Goal: Transaction & Acquisition: Purchase product/service

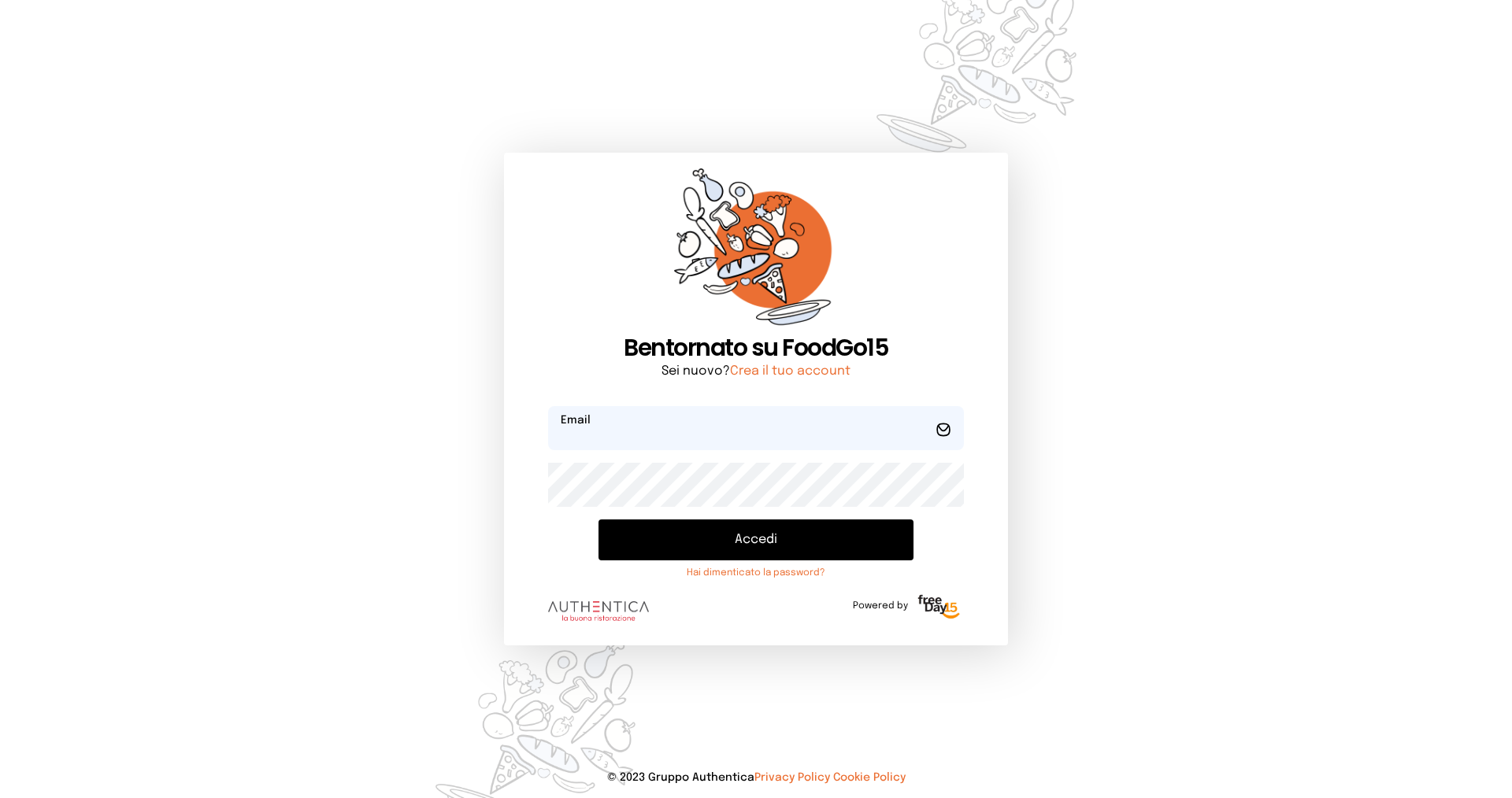
type input "**********"
click at [740, 539] on button "Accedi" at bounding box center [756, 540] width 315 height 41
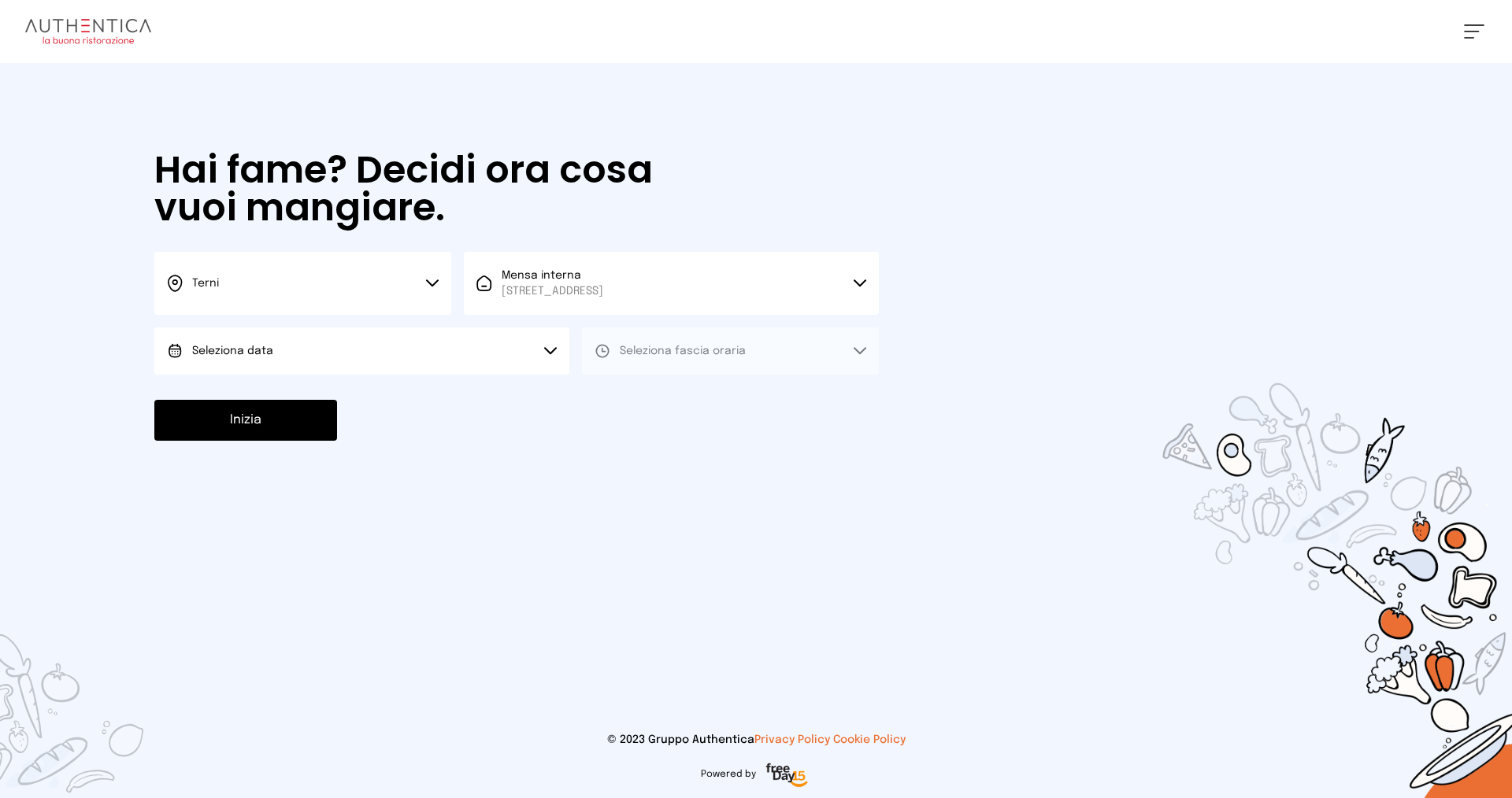
click at [346, 346] on button "Seleziona data" at bounding box center [362, 351] width 415 height 48
click at [242, 387] on li "[DATE], [DATE]" at bounding box center [362, 395] width 415 height 41
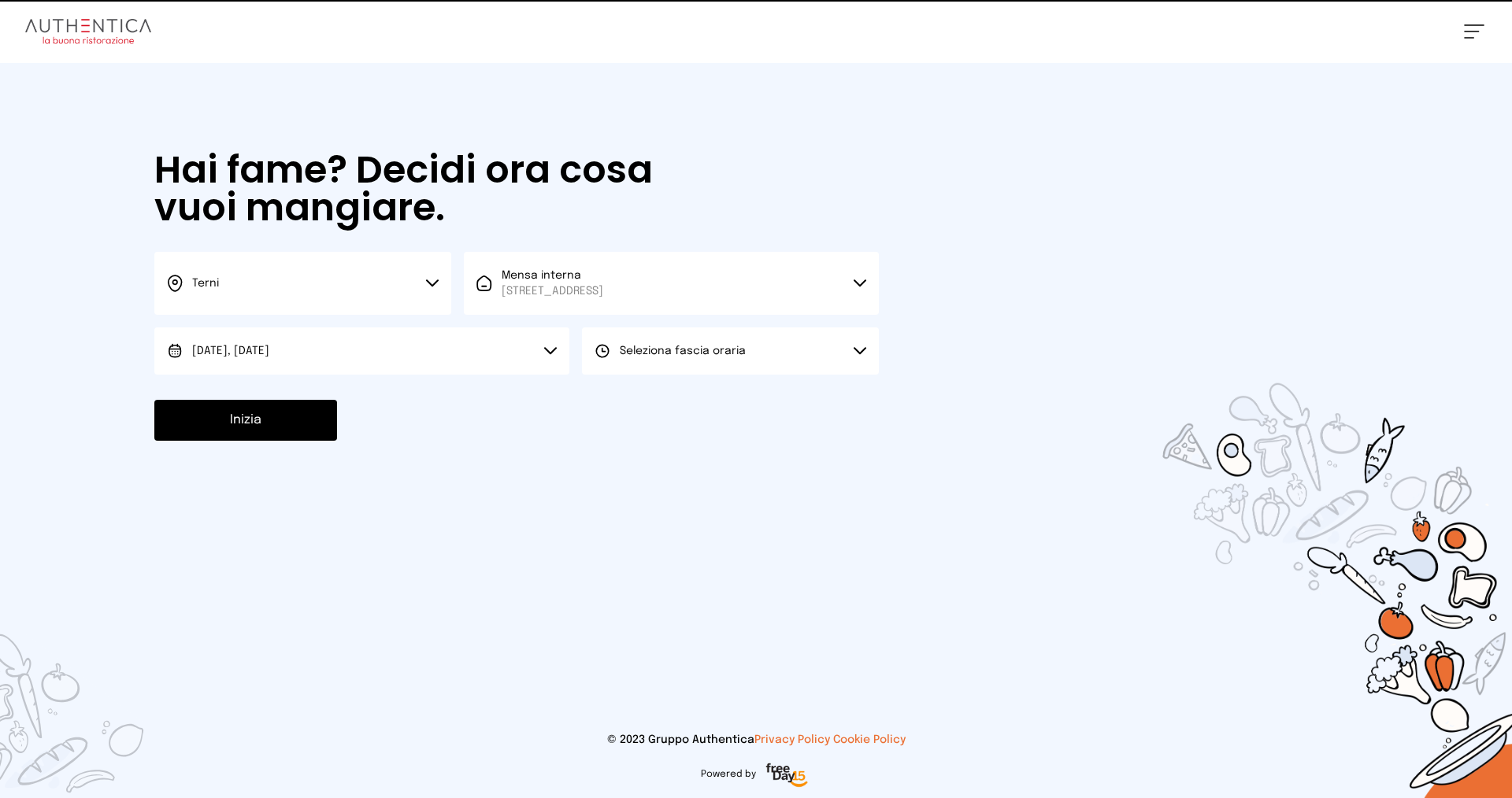
click at [694, 351] on span "Seleziona fascia oraria" at bounding box center [682, 351] width 126 height 11
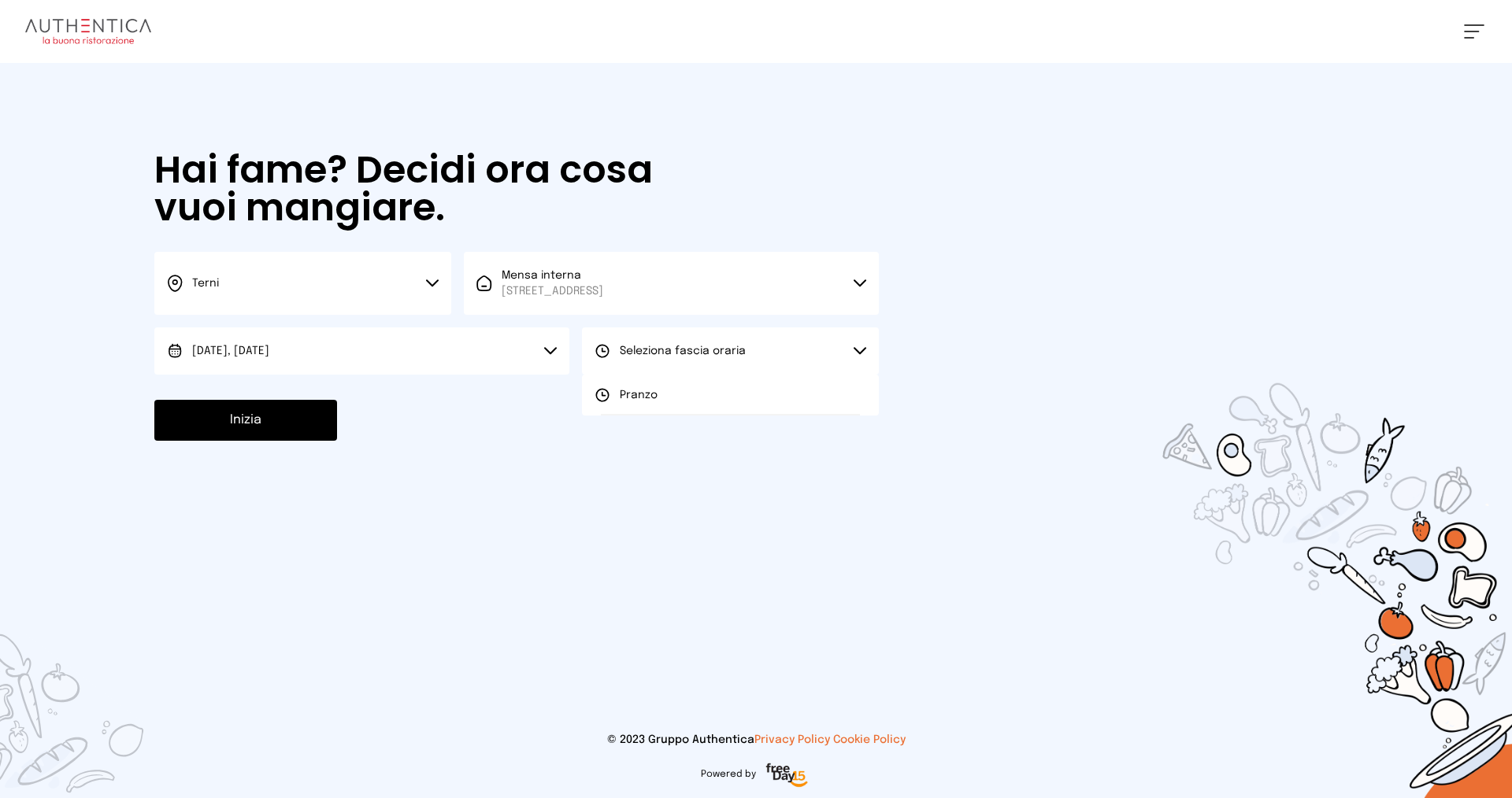
click at [652, 394] on span "Pranzo" at bounding box center [638, 395] width 38 height 16
click at [254, 431] on button "Inizia" at bounding box center [245, 421] width 182 height 41
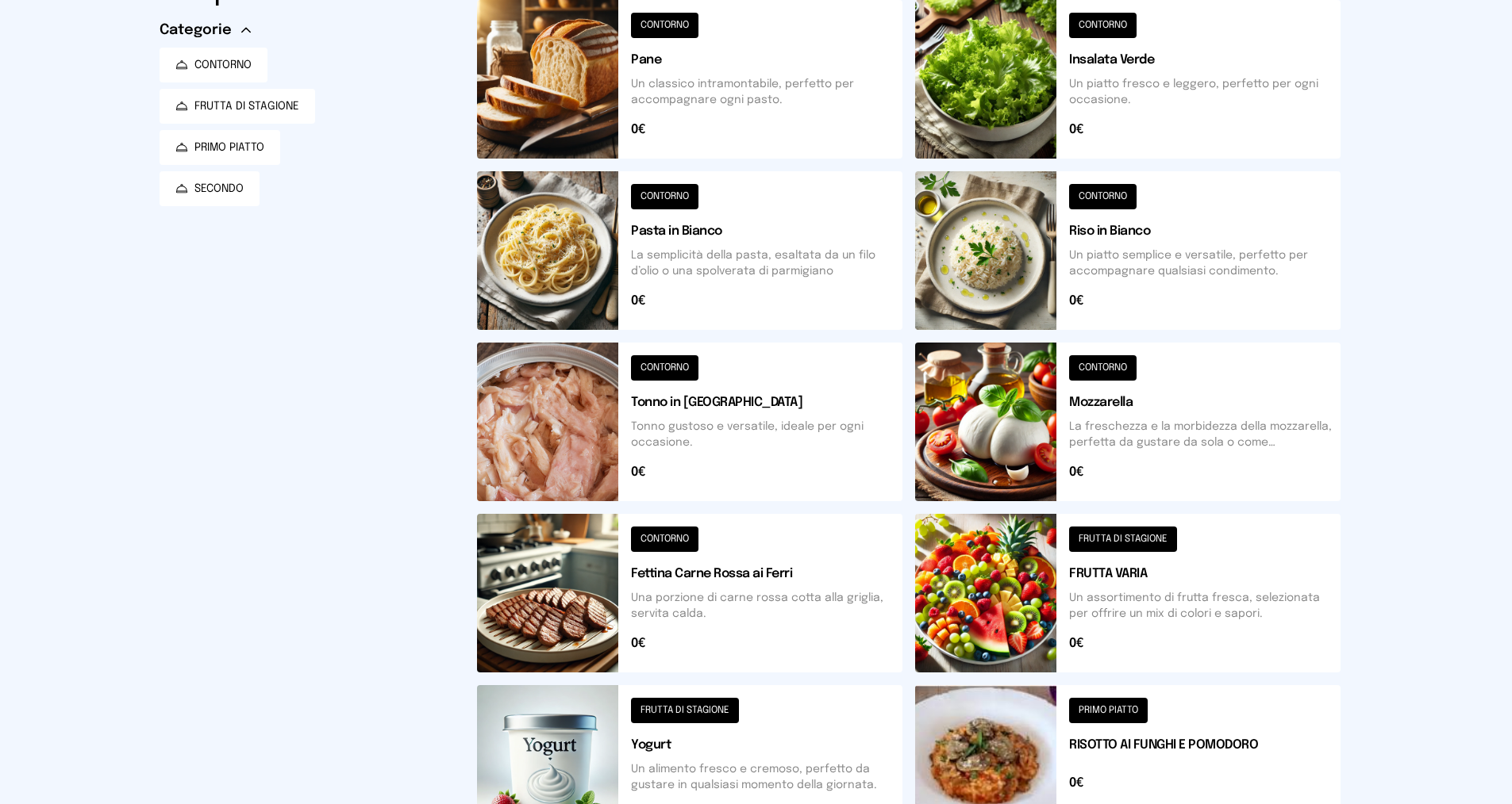
scroll to position [238, 0]
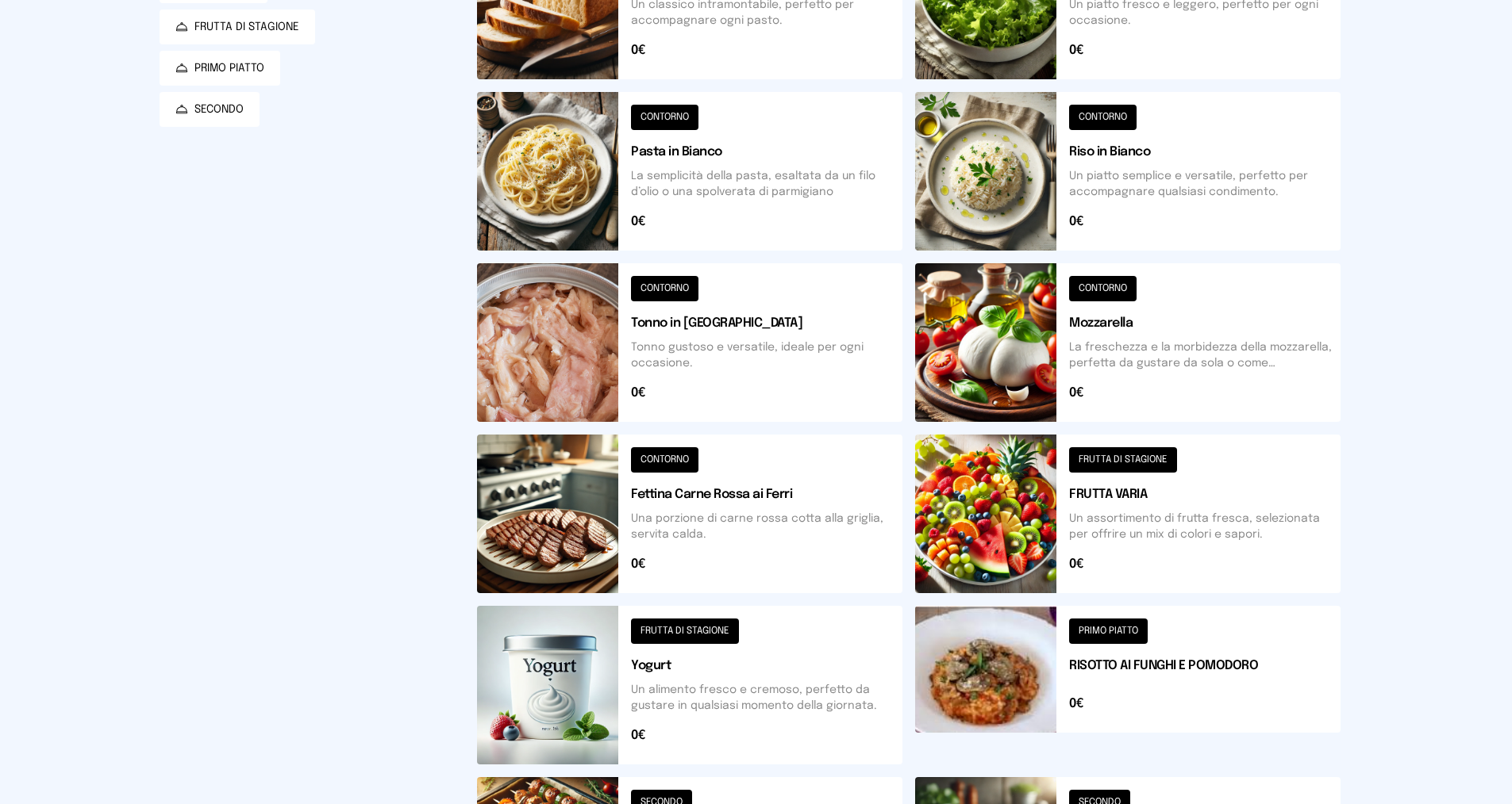
click at [1433, 336] on div "Mensa Mensa interna - Viale dello Stadi... [DATE] ([GEOGRAPHIC_DATA]) [GEOGRAPH…" at bounding box center [756, 411] width 1512 height 1297
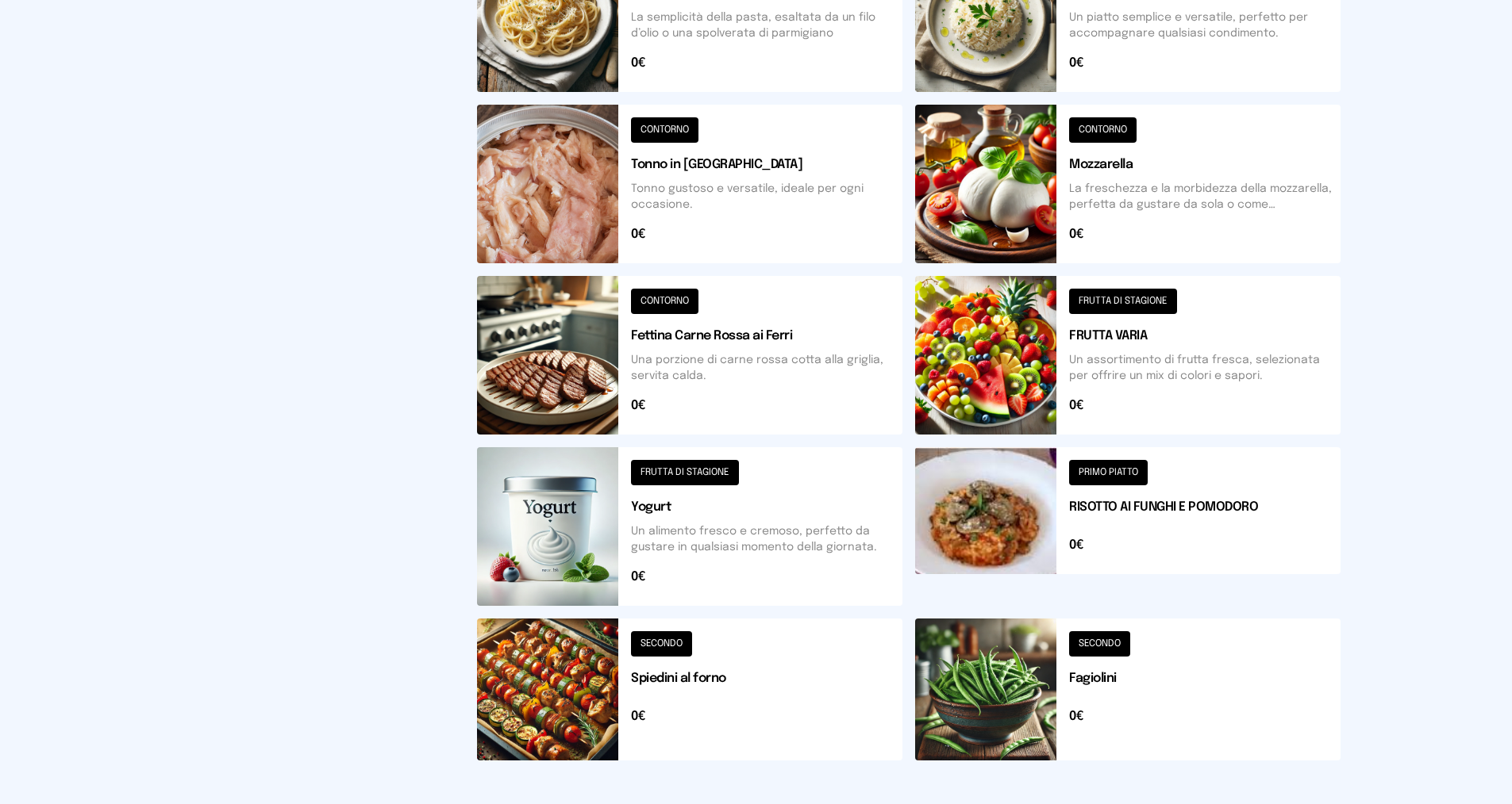
scroll to position [476, 0]
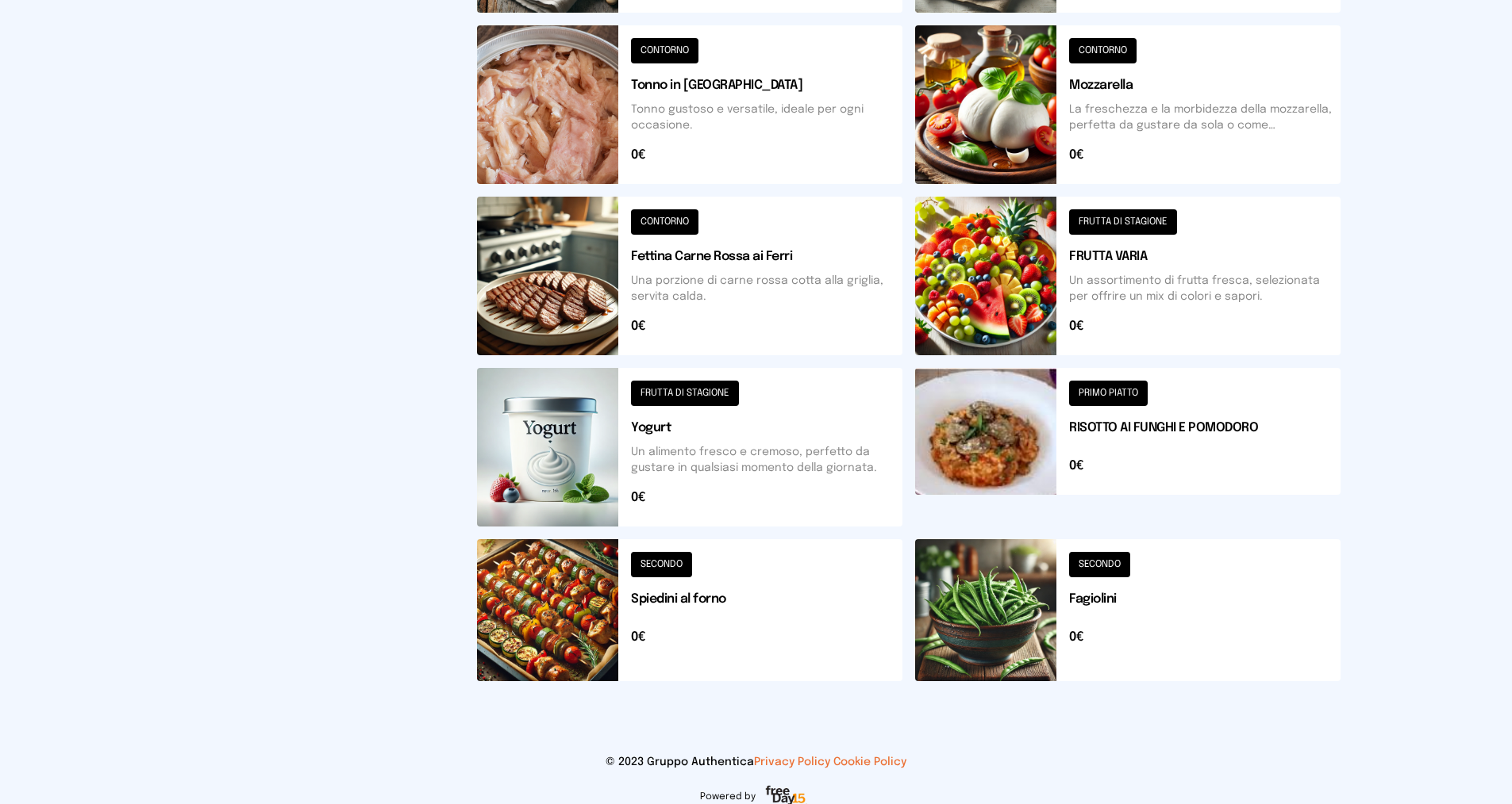
click at [1384, 153] on div "Mensa Mensa interna - Viale dello Stadi... [DATE] ([GEOGRAPHIC_DATA]) [GEOGRAPH…" at bounding box center [756, 173] width 1512 height 1297
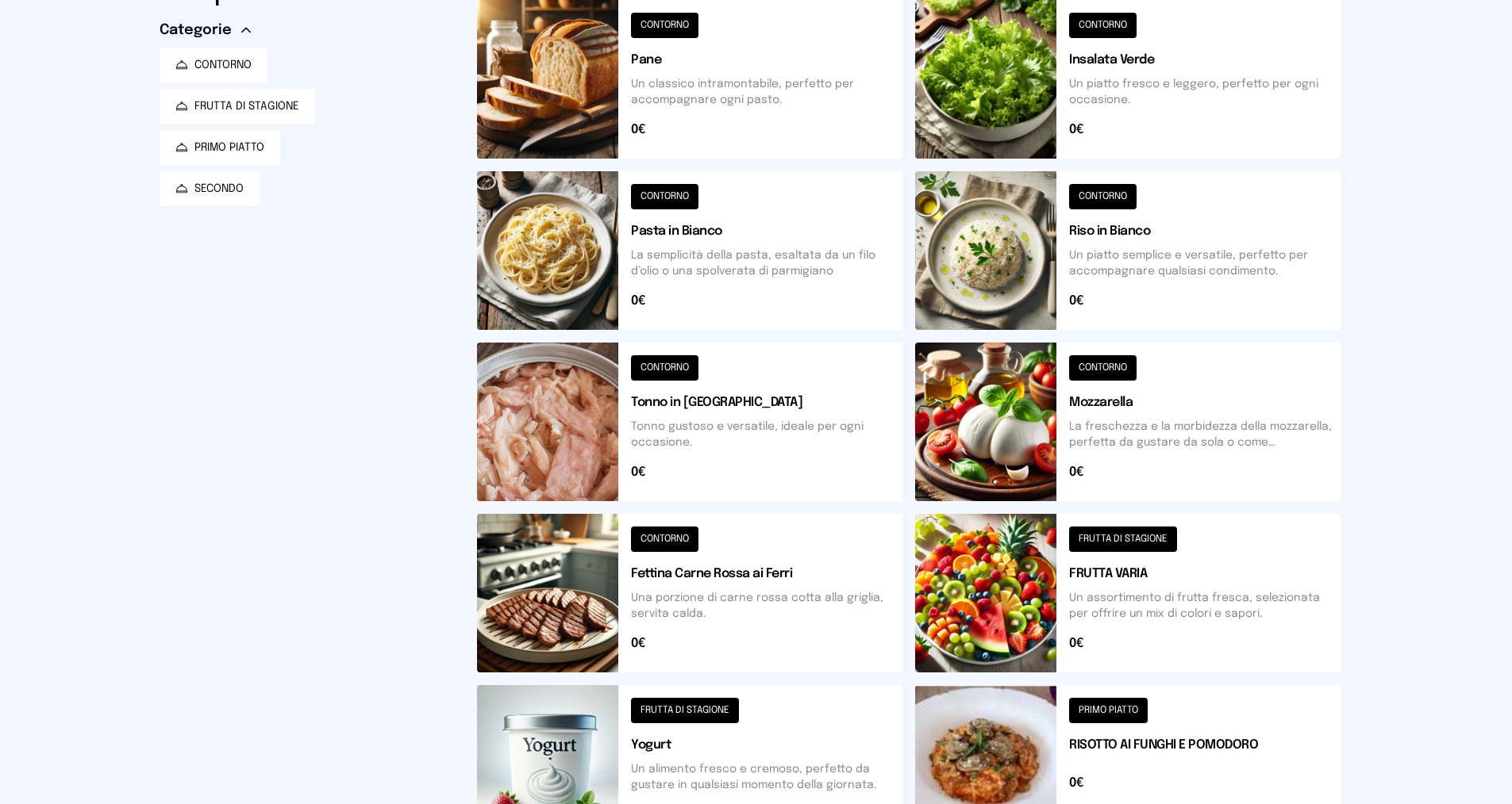
scroll to position [238, 0]
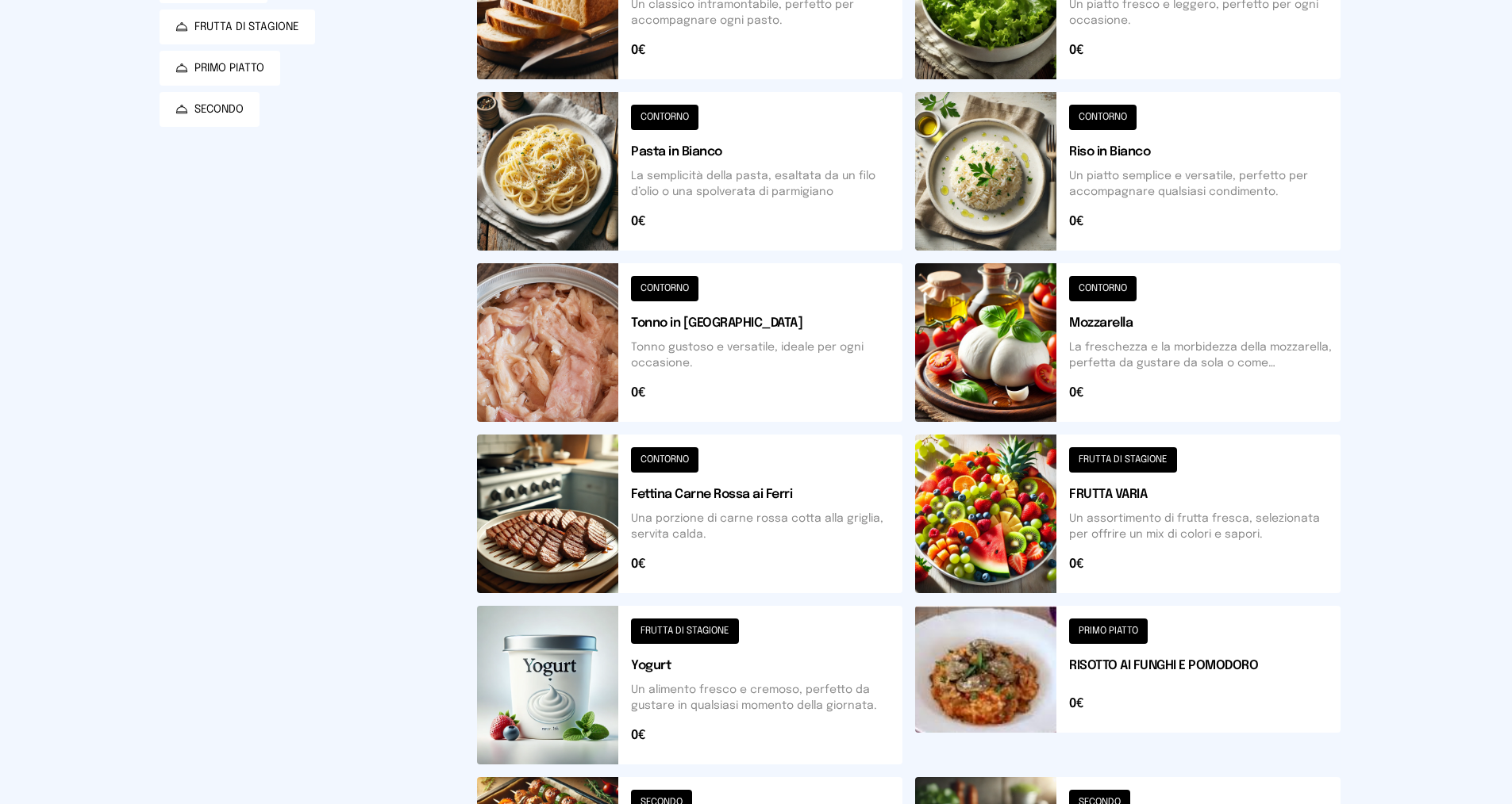
click at [1218, 345] on button at bounding box center [1127, 342] width 425 height 158
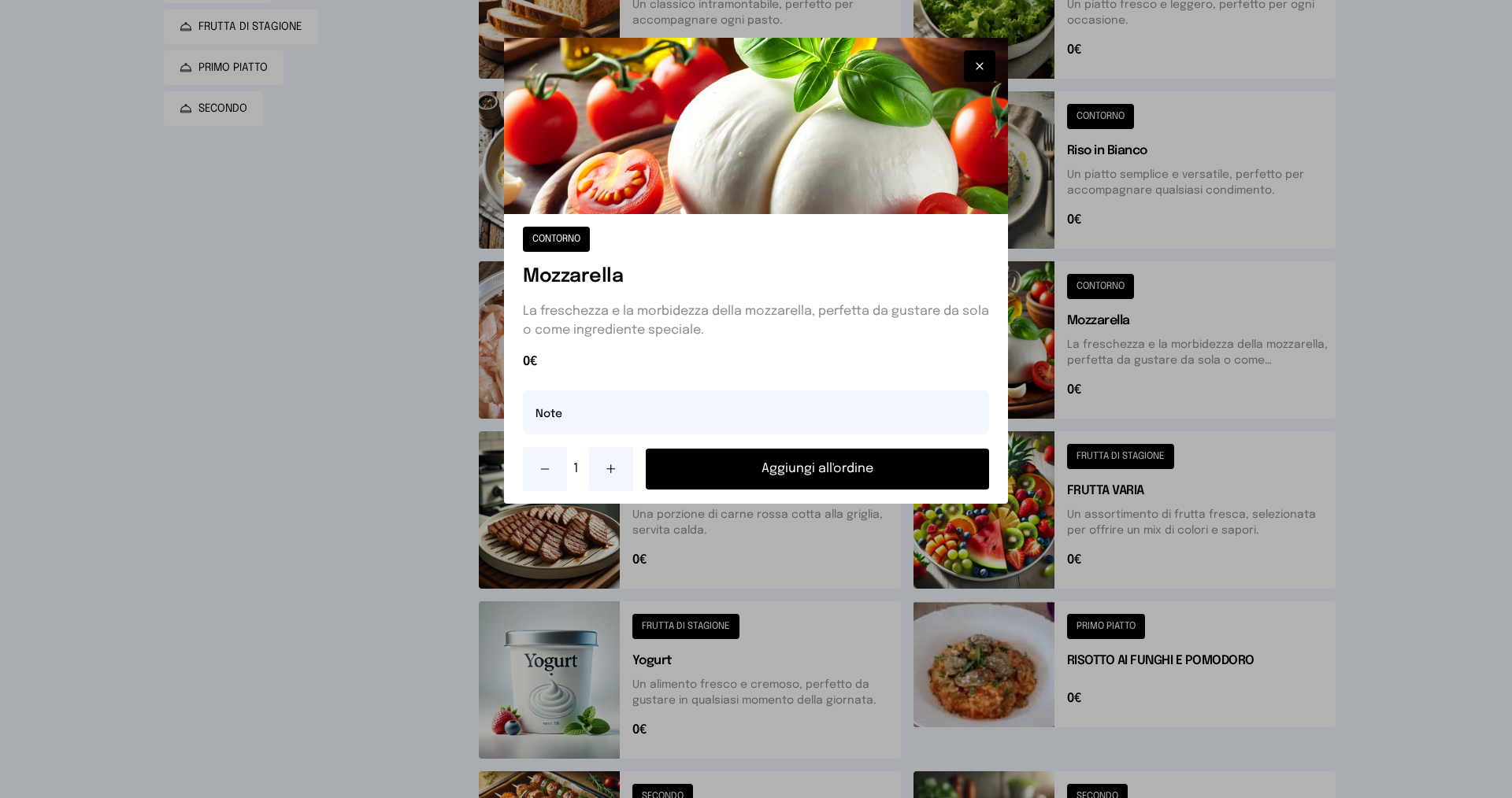
click at [754, 477] on button "Aggiungi all'ordine" at bounding box center [817, 469] width 343 height 41
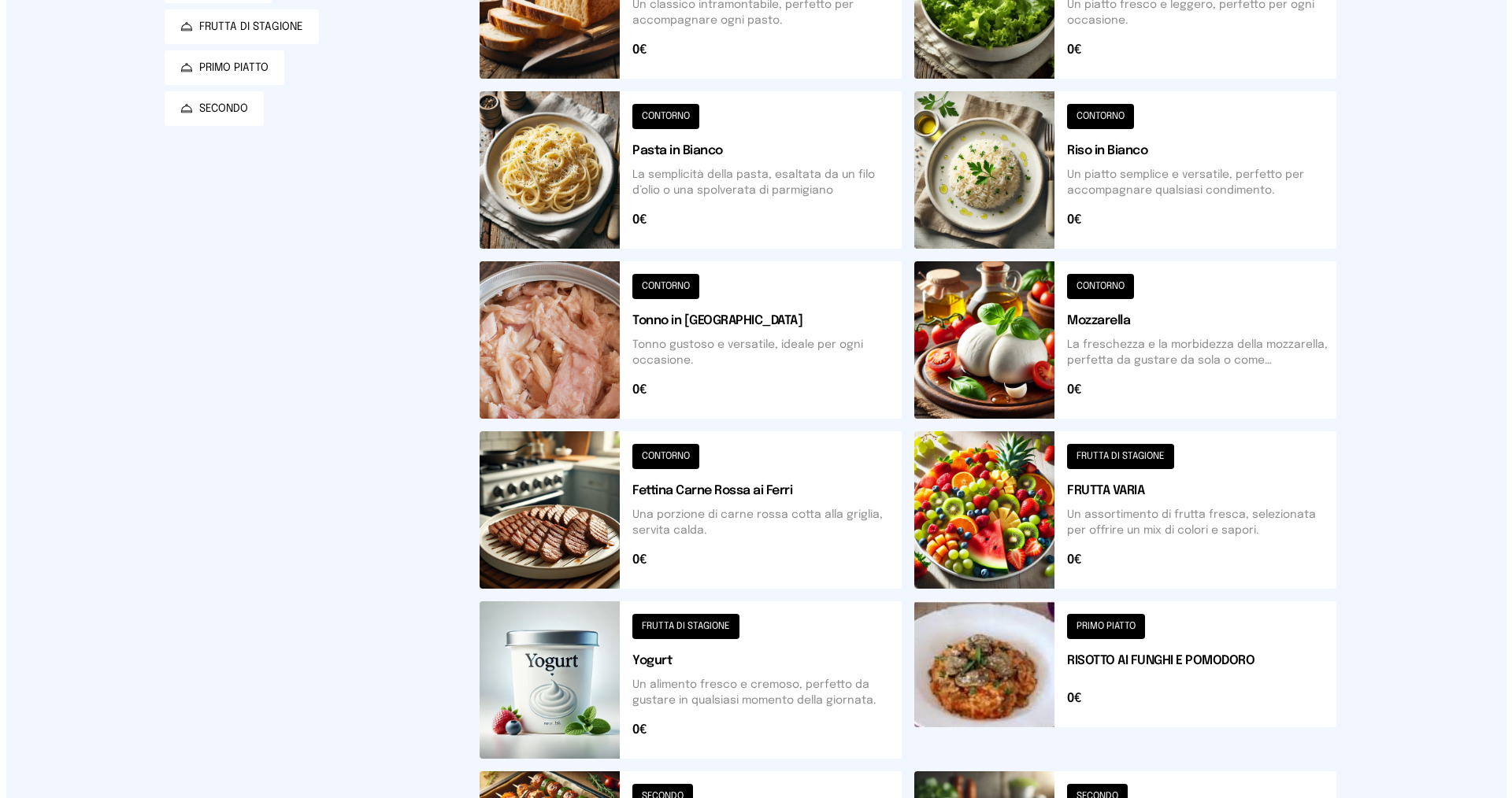
scroll to position [0, 0]
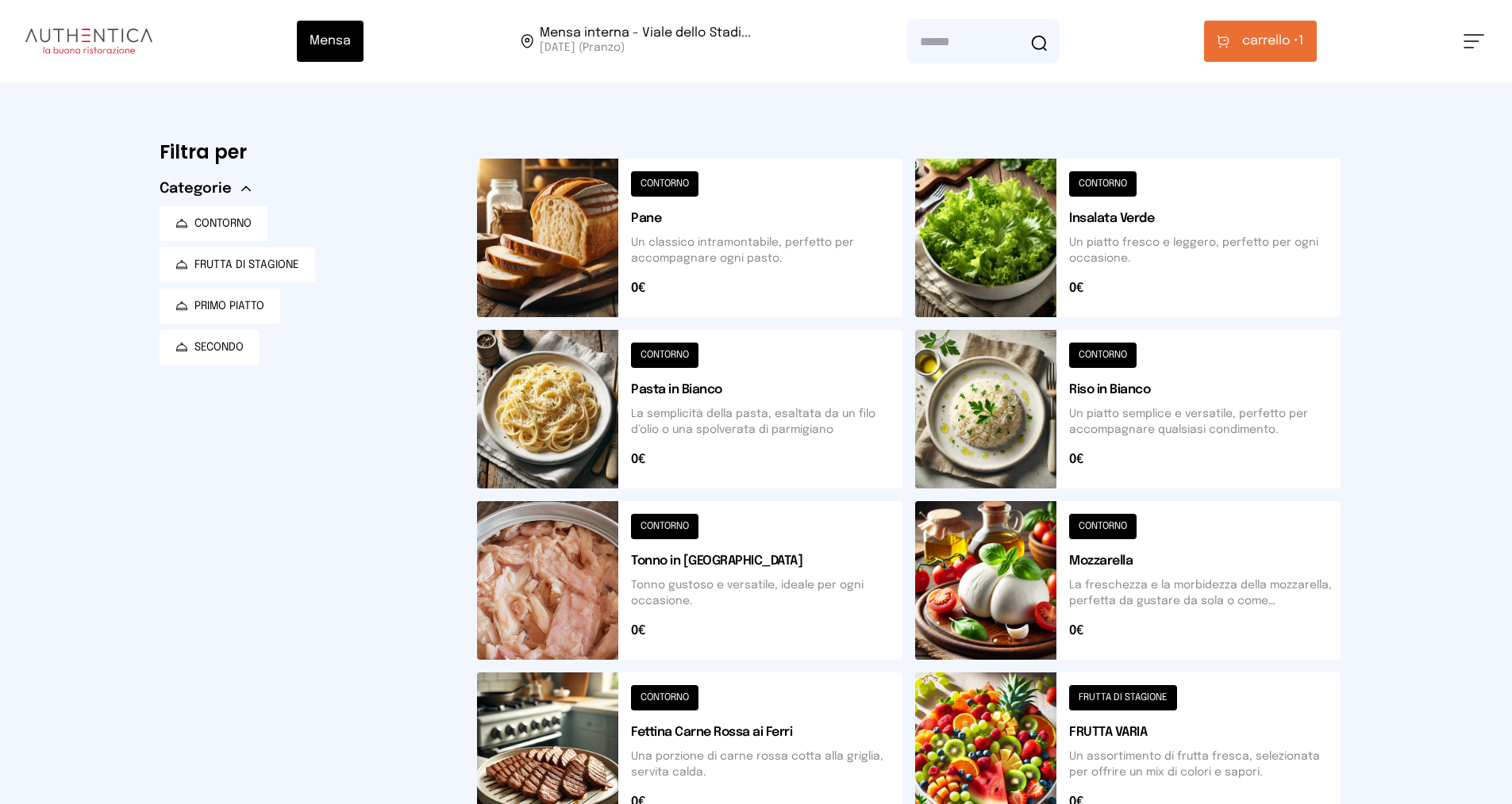
click at [1260, 42] on span "carrello •" at bounding box center [1270, 41] width 56 height 19
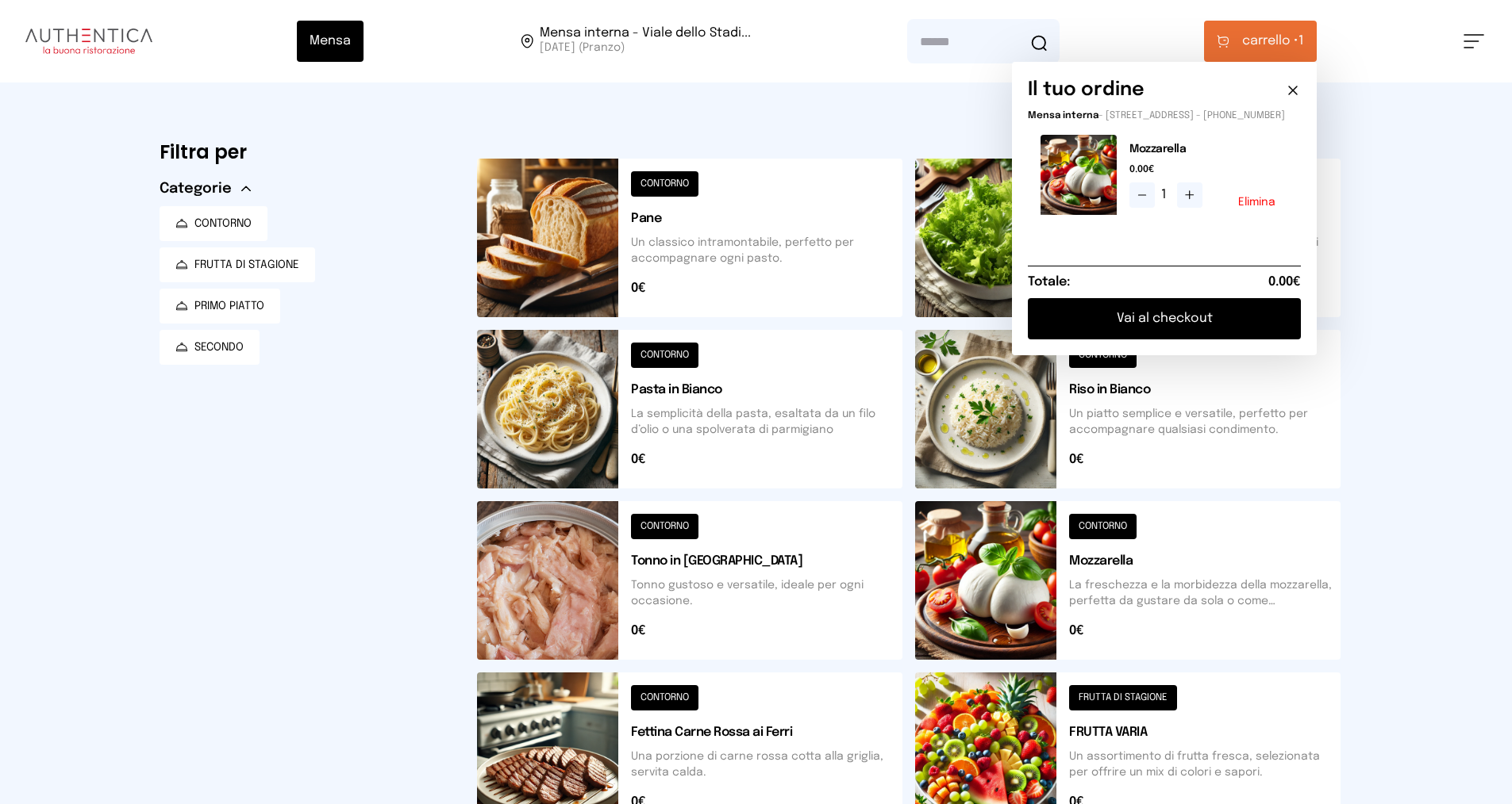
click at [1134, 330] on button "Vai al checkout" at bounding box center [1165, 319] width 273 height 42
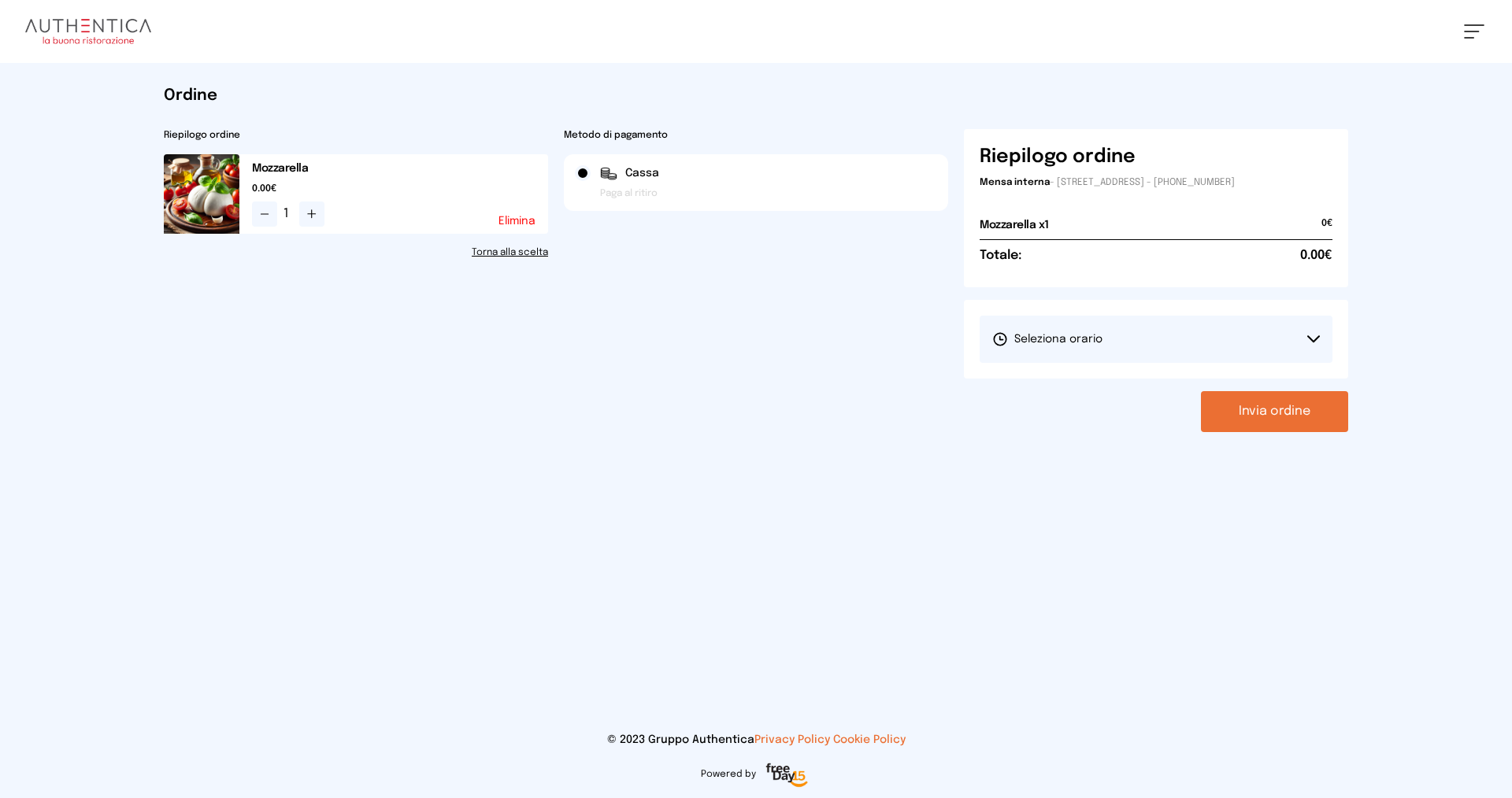
click at [1066, 332] on span "Seleziona orario" at bounding box center [1047, 339] width 110 height 16
click at [1051, 379] on span "1° Turno (13:00 - 15:00)" at bounding box center [1051, 383] width 119 height 16
drag, startPoint x: 1219, startPoint y: 398, endPoint x: 1229, endPoint y: 407, distance: 13.5
click at [1226, 405] on button "Invia ordine" at bounding box center [1274, 412] width 147 height 41
